Goal: Task Accomplishment & Management: Use online tool/utility

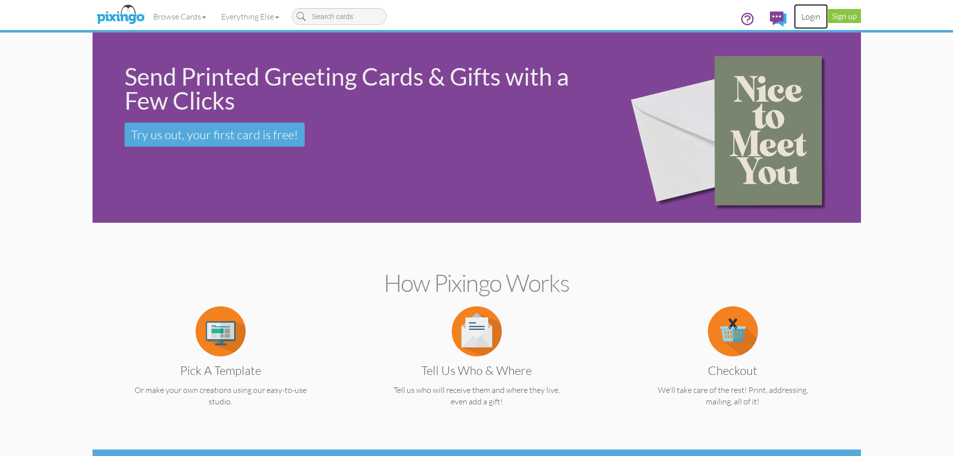
click at [812, 18] on link "Login" at bounding box center [811, 16] width 34 height 25
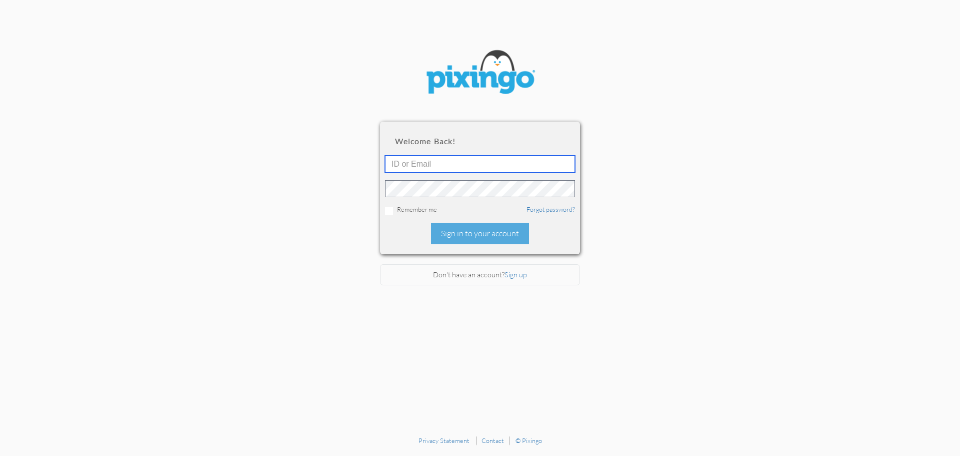
type input "[EMAIL_ADDRESS][DOMAIN_NAME]"
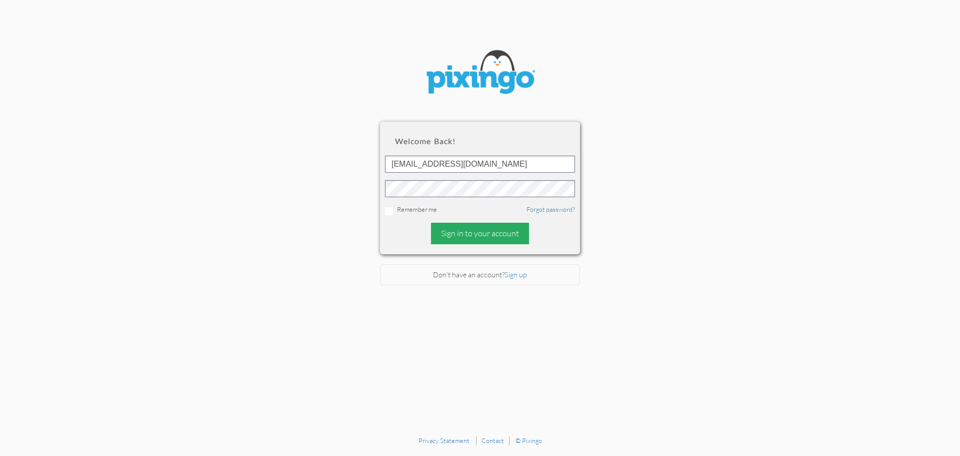
click at [485, 229] on div "Sign in to your account" at bounding box center [480, 234] width 98 height 22
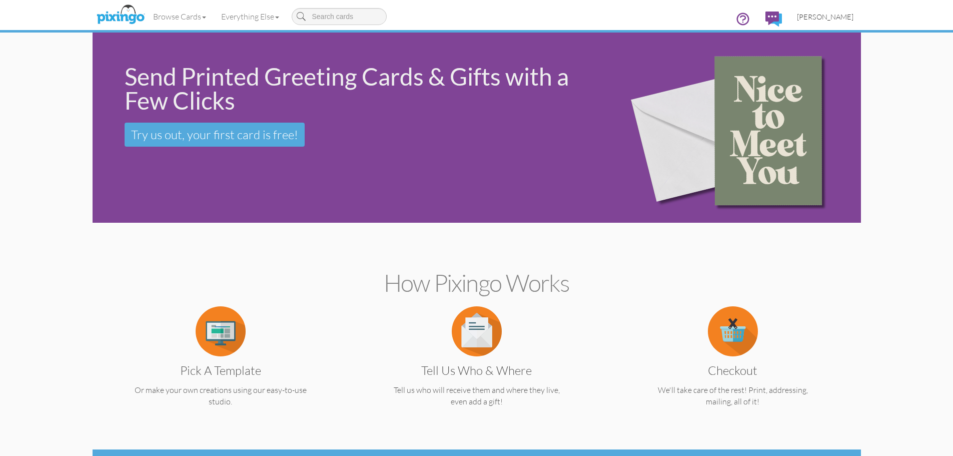
click at [836, 18] on span "[PERSON_NAME]" at bounding box center [825, 17] width 57 height 9
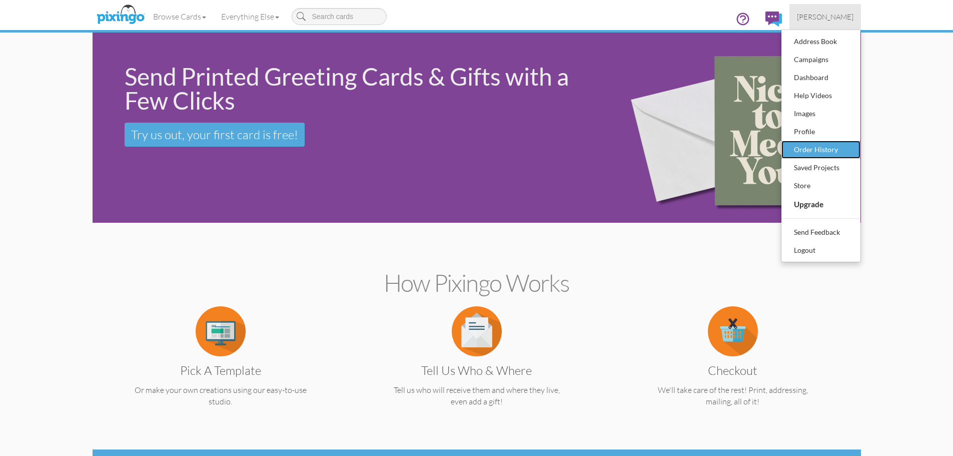
click at [829, 145] on div "Order History" at bounding box center [820, 149] width 59 height 15
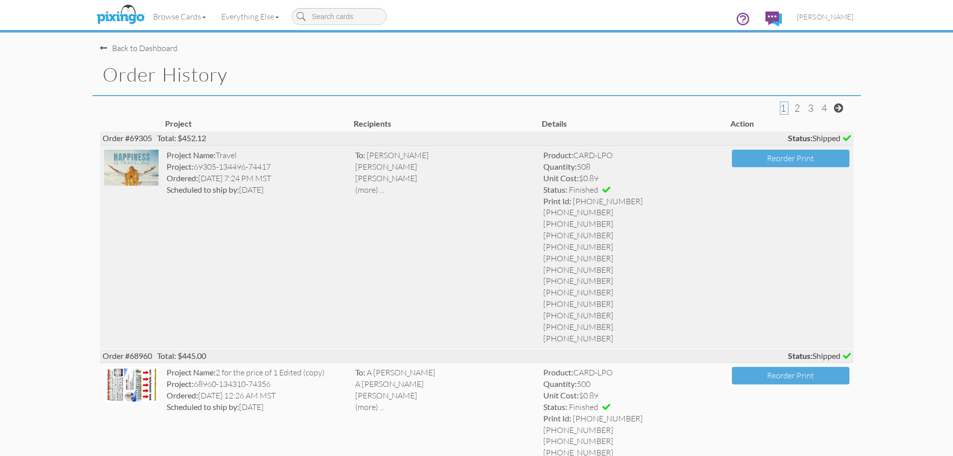
click at [229, 174] on div "Ordered: [DATE] 7:24 PM MST" at bounding box center [257, 179] width 181 height 12
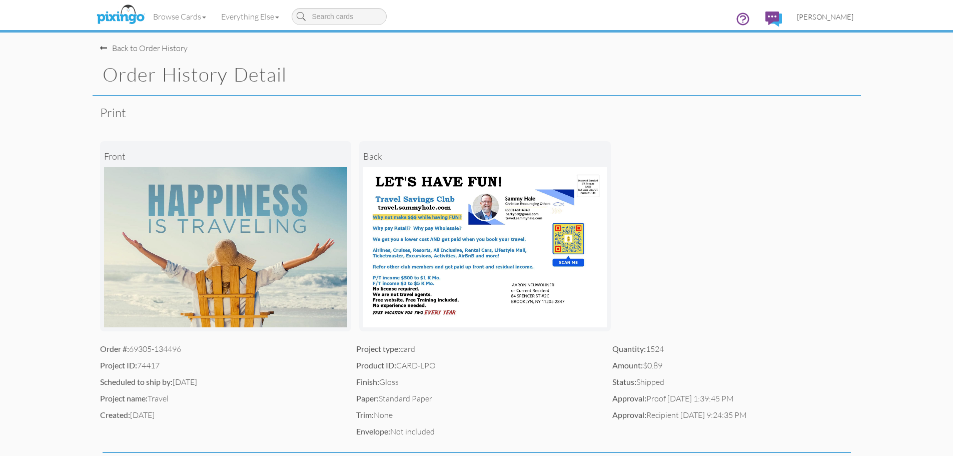
click at [825, 20] on span "[PERSON_NAME]" at bounding box center [825, 17] width 57 height 9
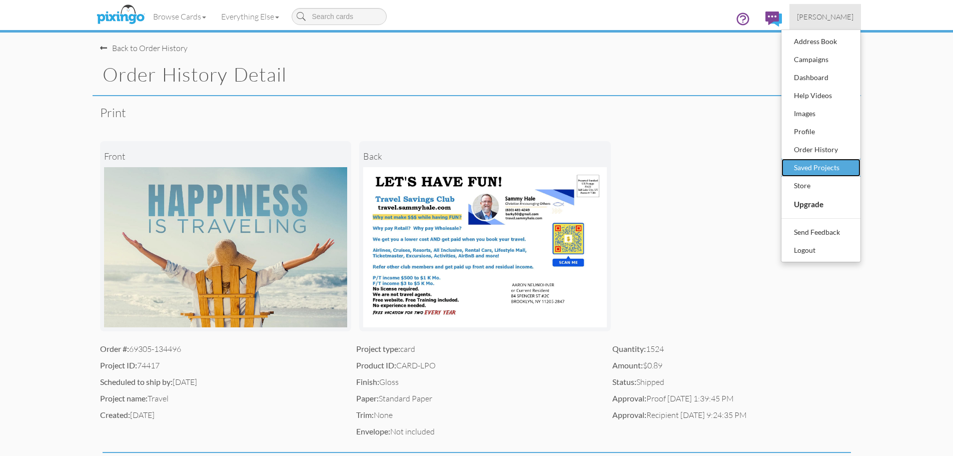
click at [812, 172] on div "Saved Projects" at bounding box center [820, 167] width 59 height 15
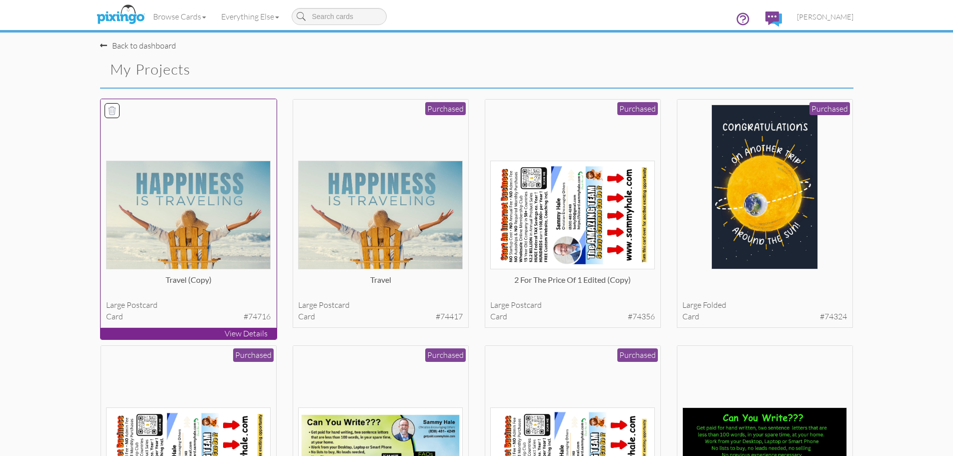
click at [205, 198] on img at bounding box center [188, 215] width 165 height 109
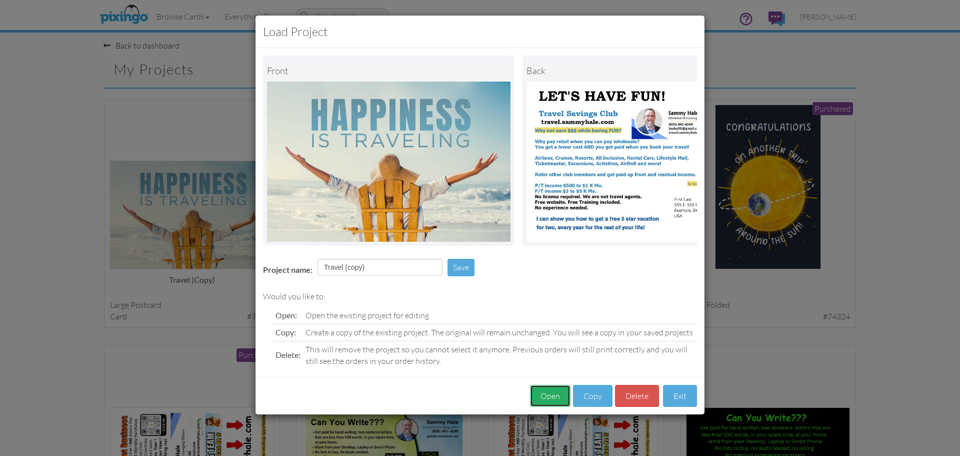
click at [553, 402] on button "Open" at bounding box center [550, 396] width 41 height 23
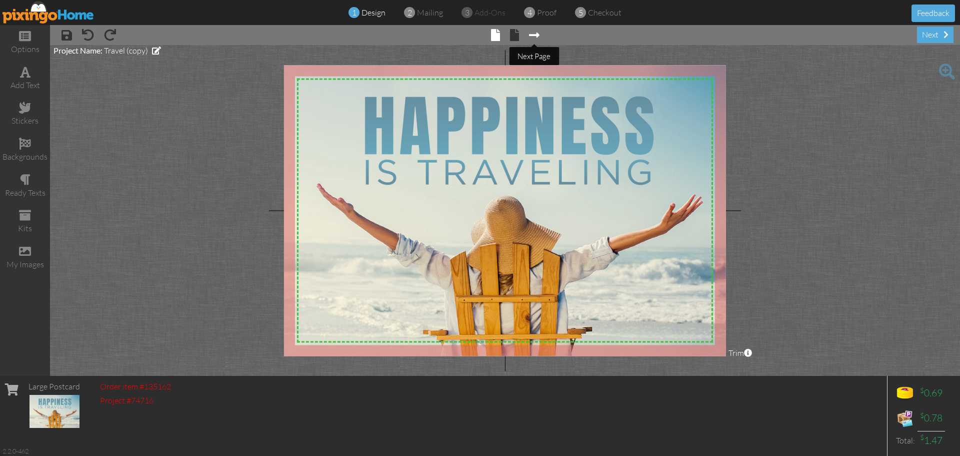
click at [537, 34] on span at bounding box center [534, 35] width 11 height 12
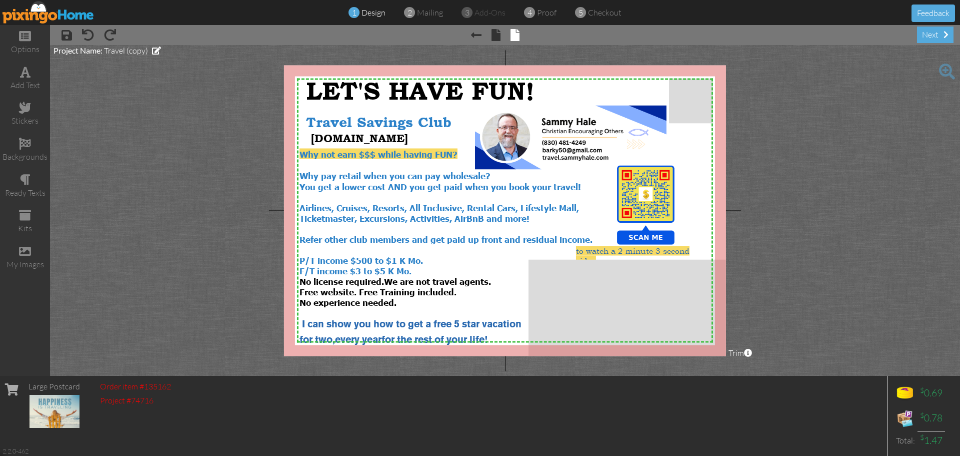
click at [54, 18] on img at bounding box center [49, 12] width 92 height 23
